Goal: Transaction & Acquisition: Obtain resource

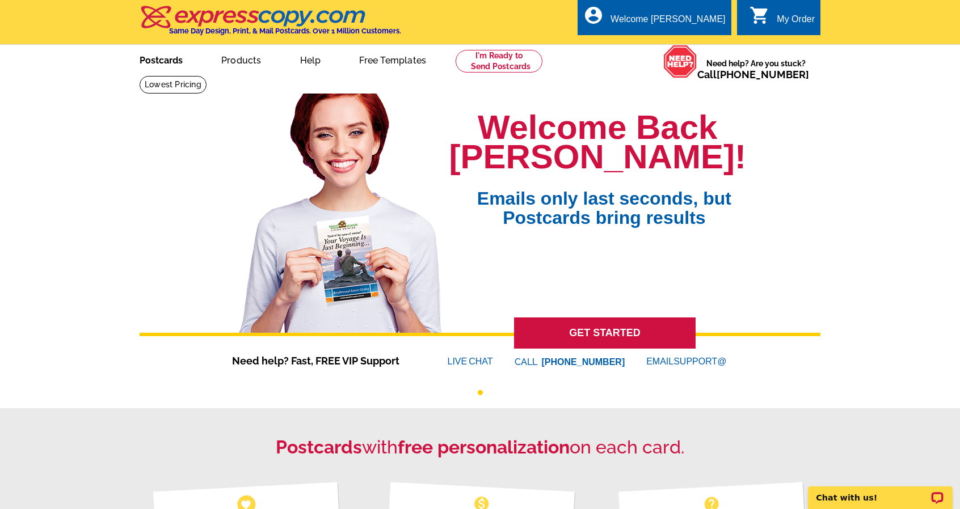
click at [177, 56] on link "Postcards" at bounding box center [160, 59] width 79 height 27
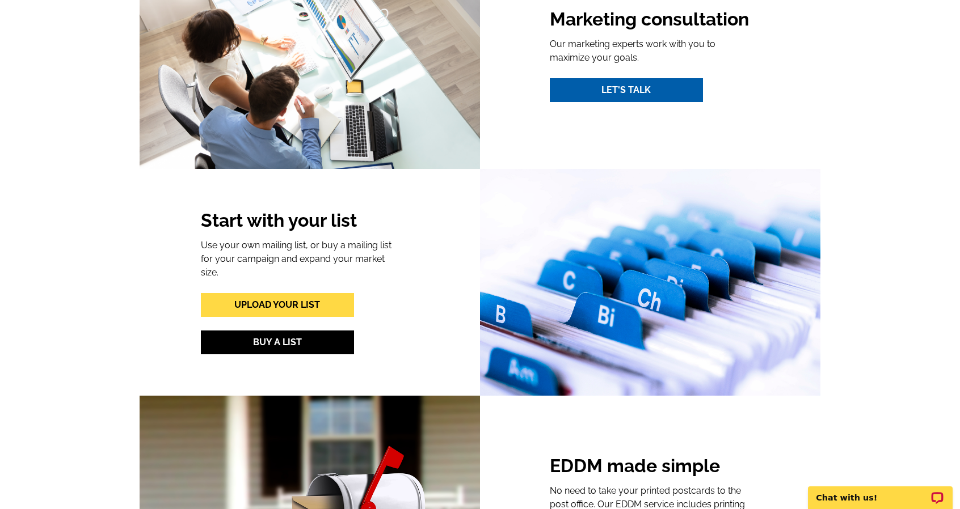
scroll to position [1135, 0]
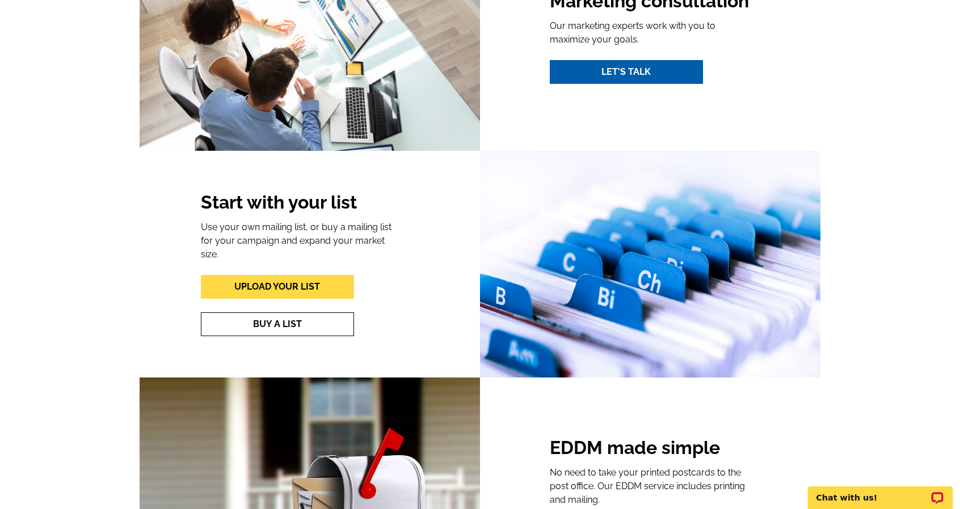
click at [273, 313] on link "Buy A List" at bounding box center [277, 325] width 153 height 24
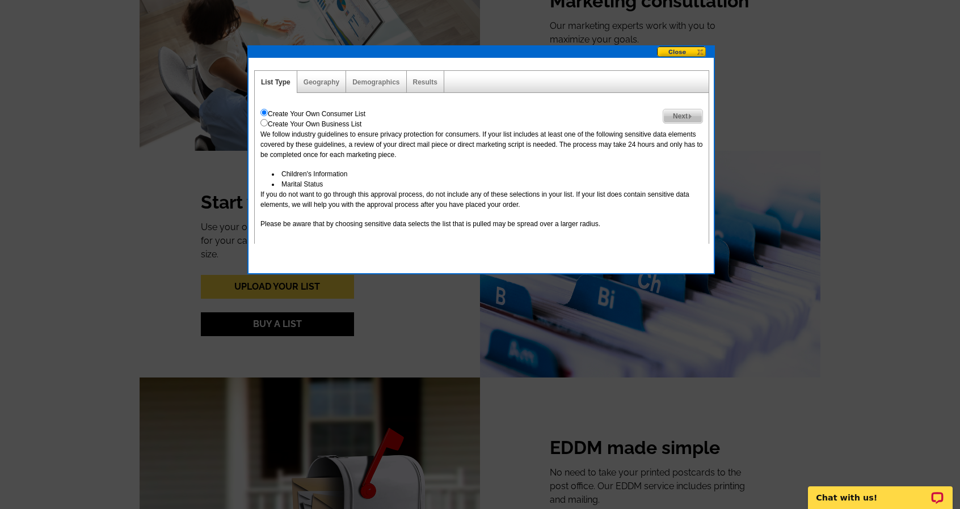
click at [294, 79] on div "List Type" at bounding box center [276, 82] width 43 height 22
click at [315, 79] on link "Geography" at bounding box center [321, 82] width 36 height 8
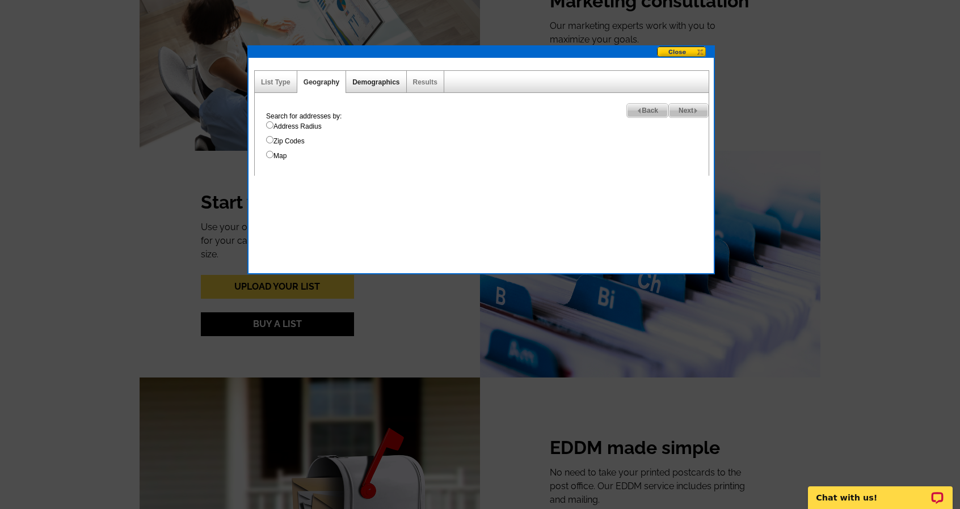
click at [379, 82] on link "Demographics" at bounding box center [375, 82] width 47 height 8
select select
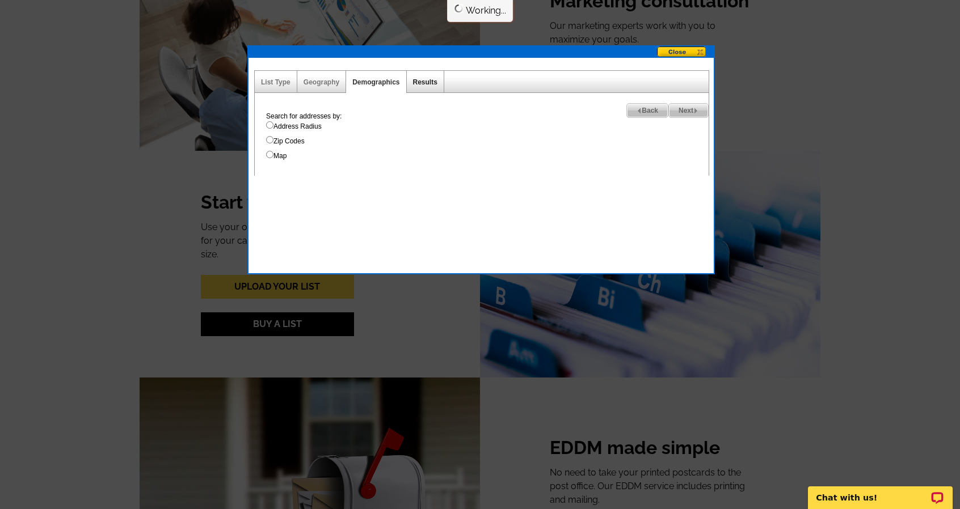
select select
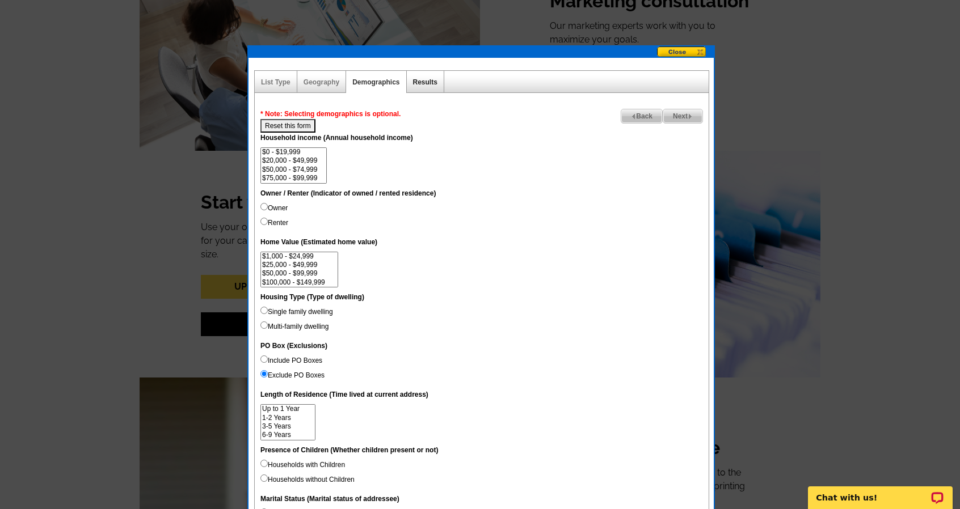
click at [426, 86] on link "Results" at bounding box center [425, 82] width 24 height 8
click at [684, 47] on button at bounding box center [685, 53] width 57 height 12
